Goal: Contribute content

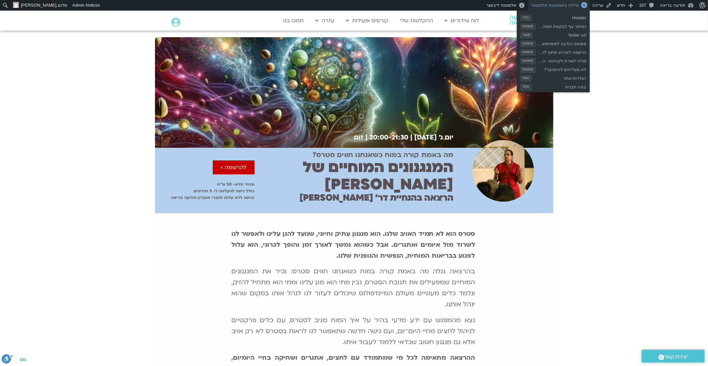
click at [564, 5] on span "עריכה באמצעות אלמנטור" at bounding box center [555, 5] width 48 height 5
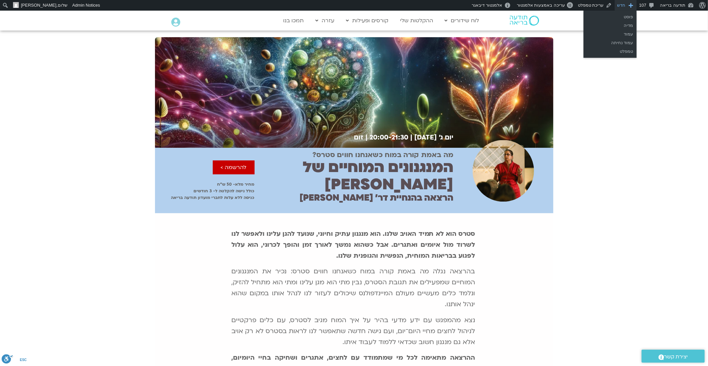
click at [624, 5] on span "חדש" at bounding box center [621, 5] width 8 height 11
click at [621, 35] on link "עמוד" at bounding box center [609, 34] width 53 height 9
click at [632, 35] on link "עמוד" at bounding box center [609, 34] width 53 height 9
